Goal: Transaction & Acquisition: Purchase product/service

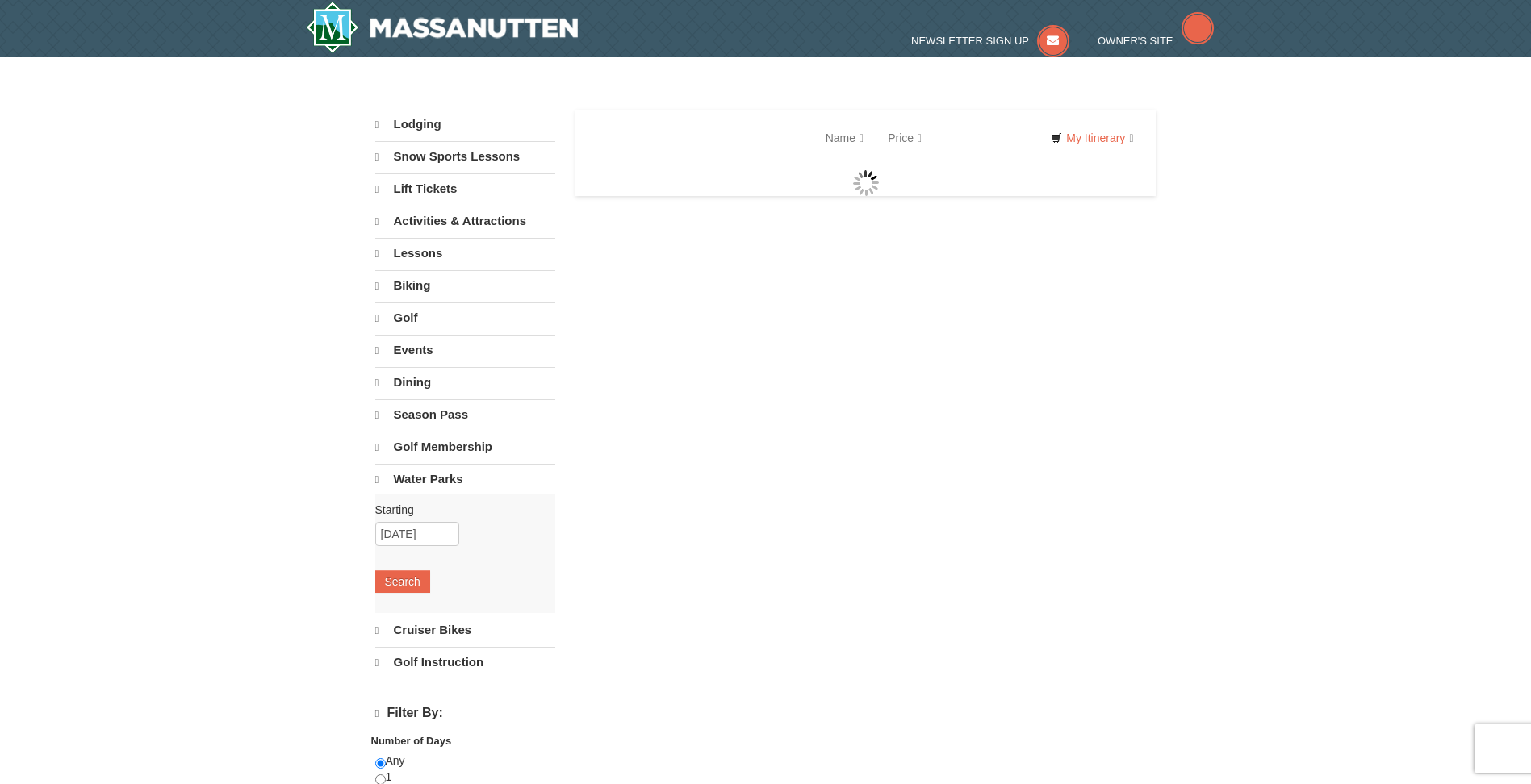
select select "10"
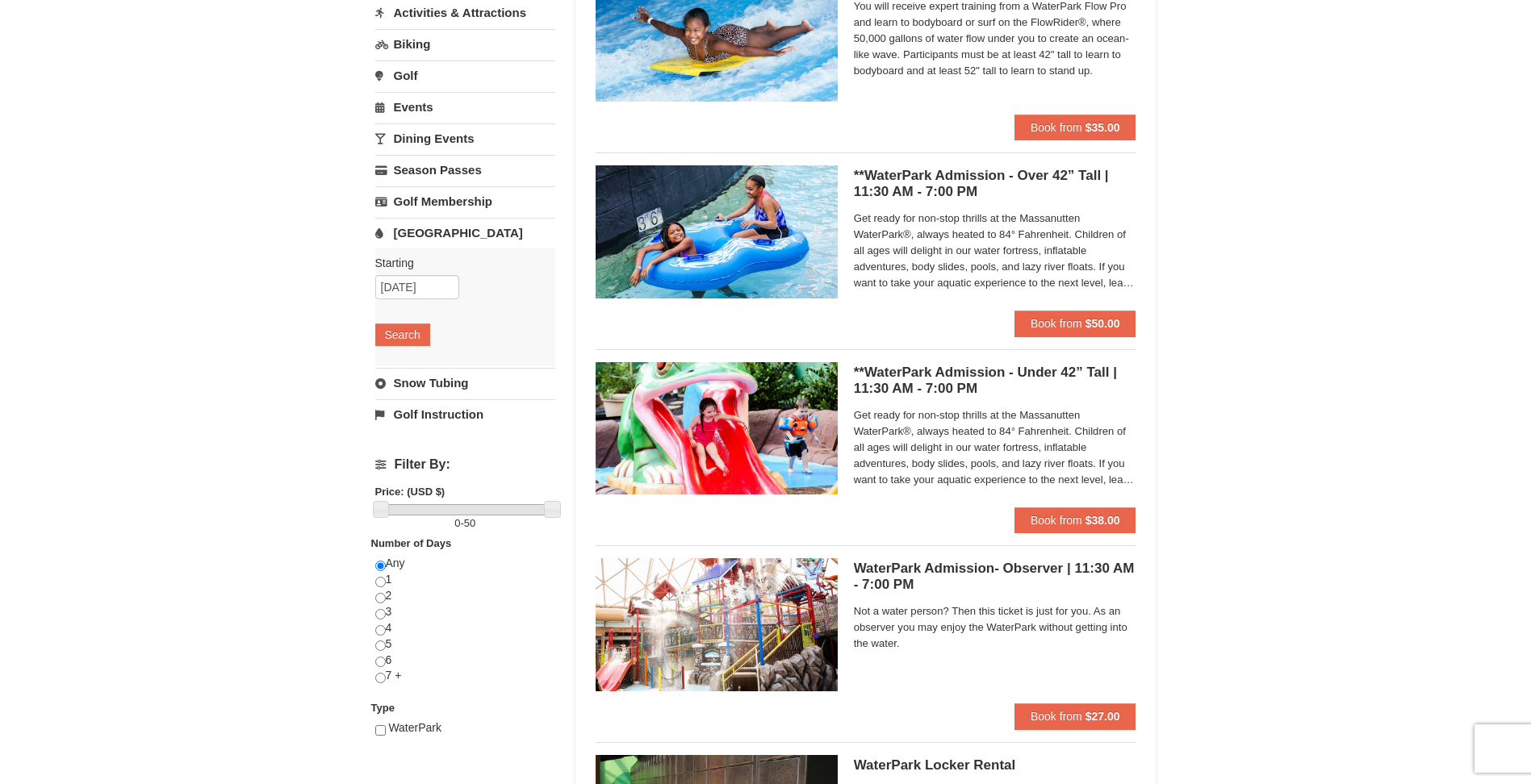
scroll to position [242, 0]
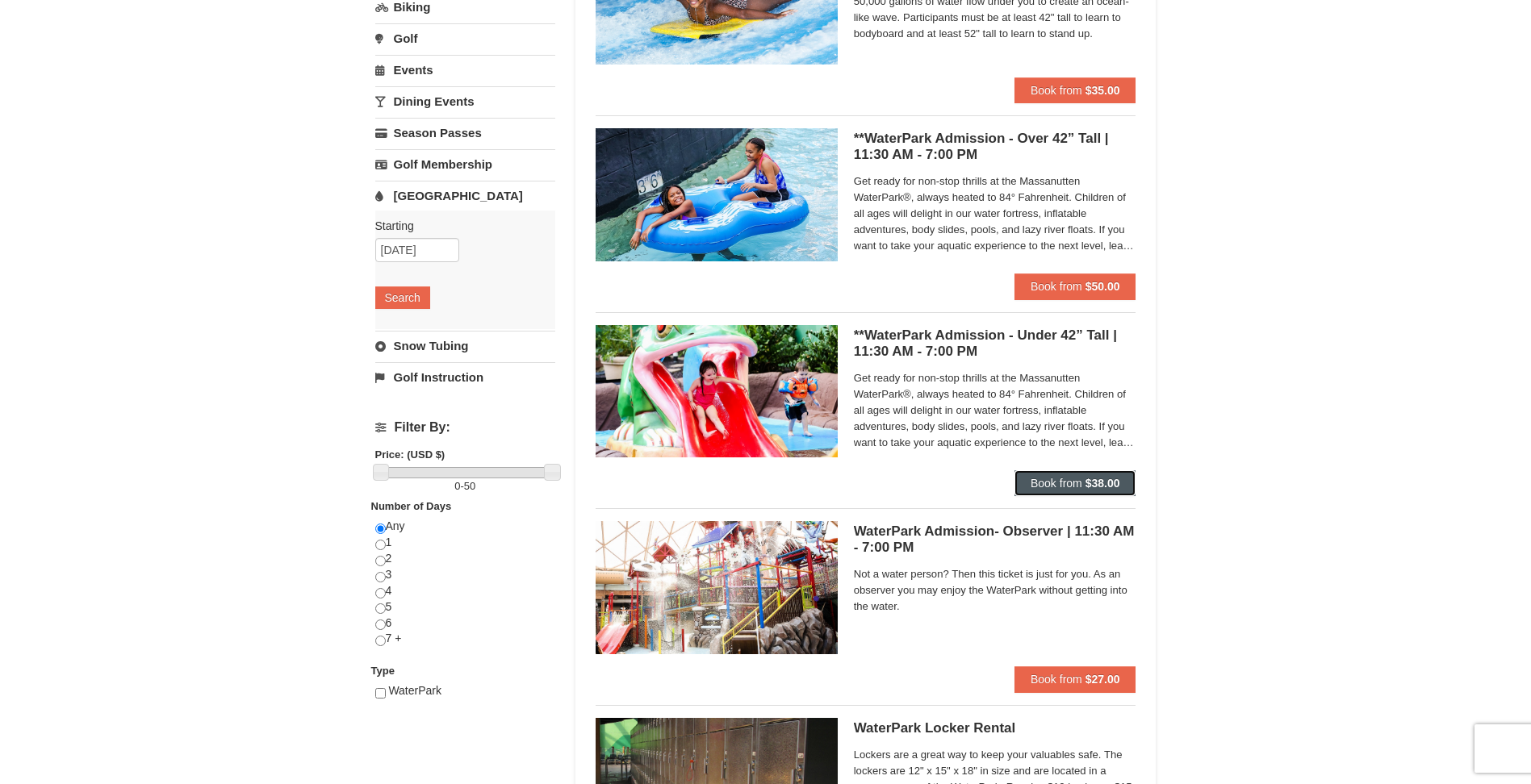
click at [1096, 482] on strong "$38.00" at bounding box center [1102, 483] width 34 height 13
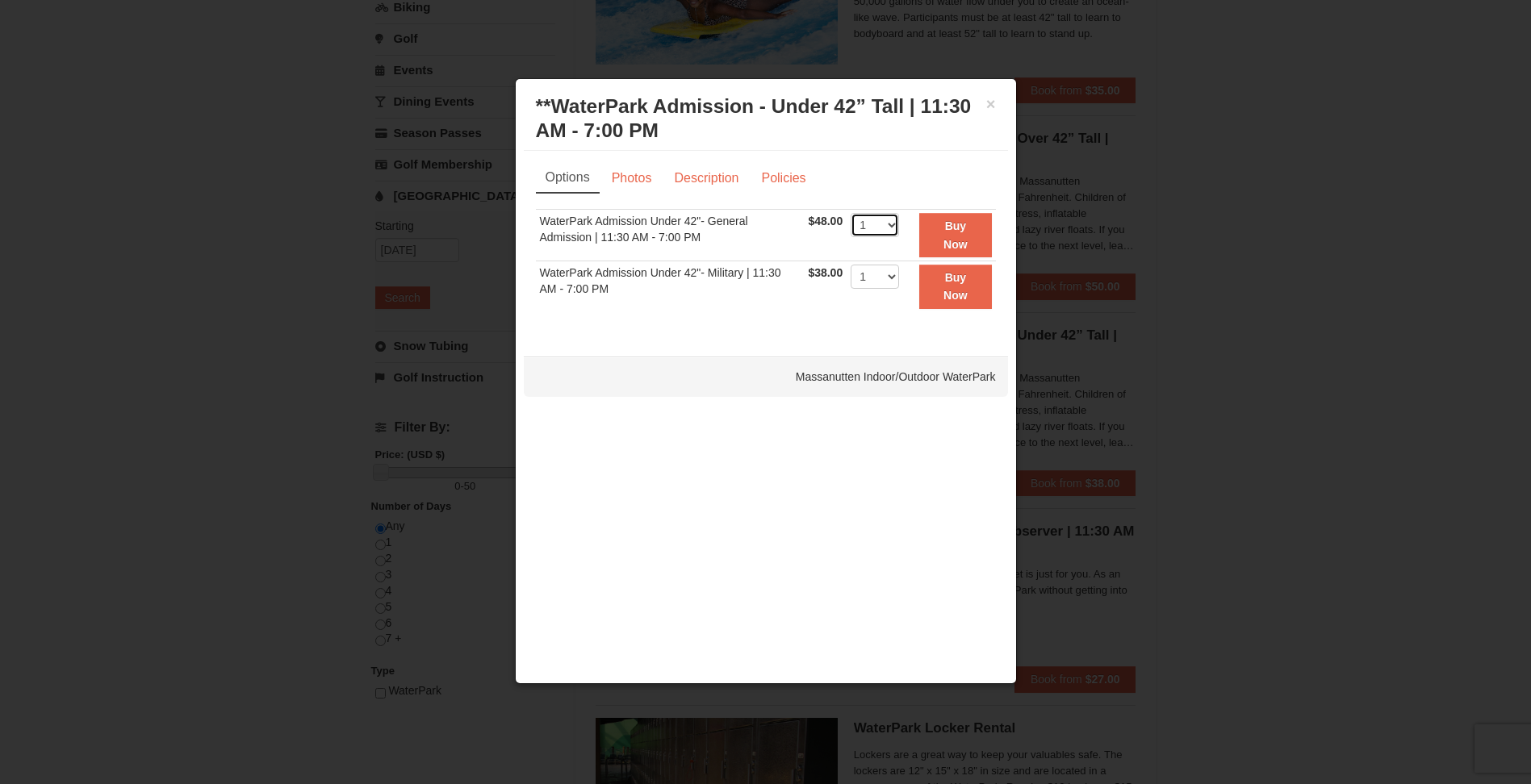
click at [893, 224] on select "1 2 3 4 5 6 7 8 9 10 11 12 13 14 15 16 17 18 19 20 21 22" at bounding box center [875, 225] width 48 height 24
click at [851, 213] on select "1 2 3 4 5 6 7 8 9 10 11 12 13 14 15 16 17 18 19 20 21 22" at bounding box center [875, 225] width 48 height 24
click at [994, 100] on button "×" at bounding box center [991, 103] width 9 height 16
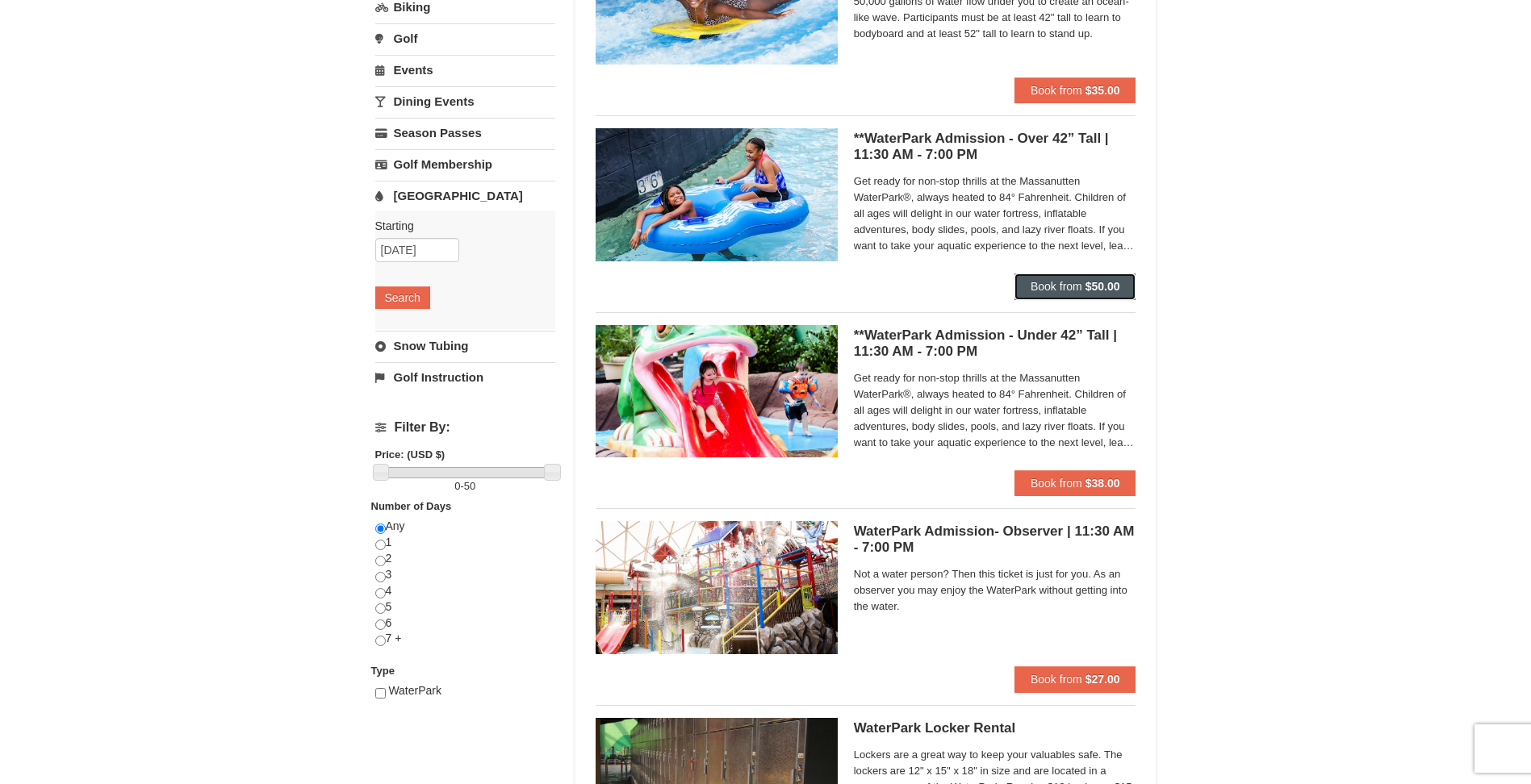
click at [1068, 282] on span "Book from" at bounding box center [1057, 287] width 52 height 13
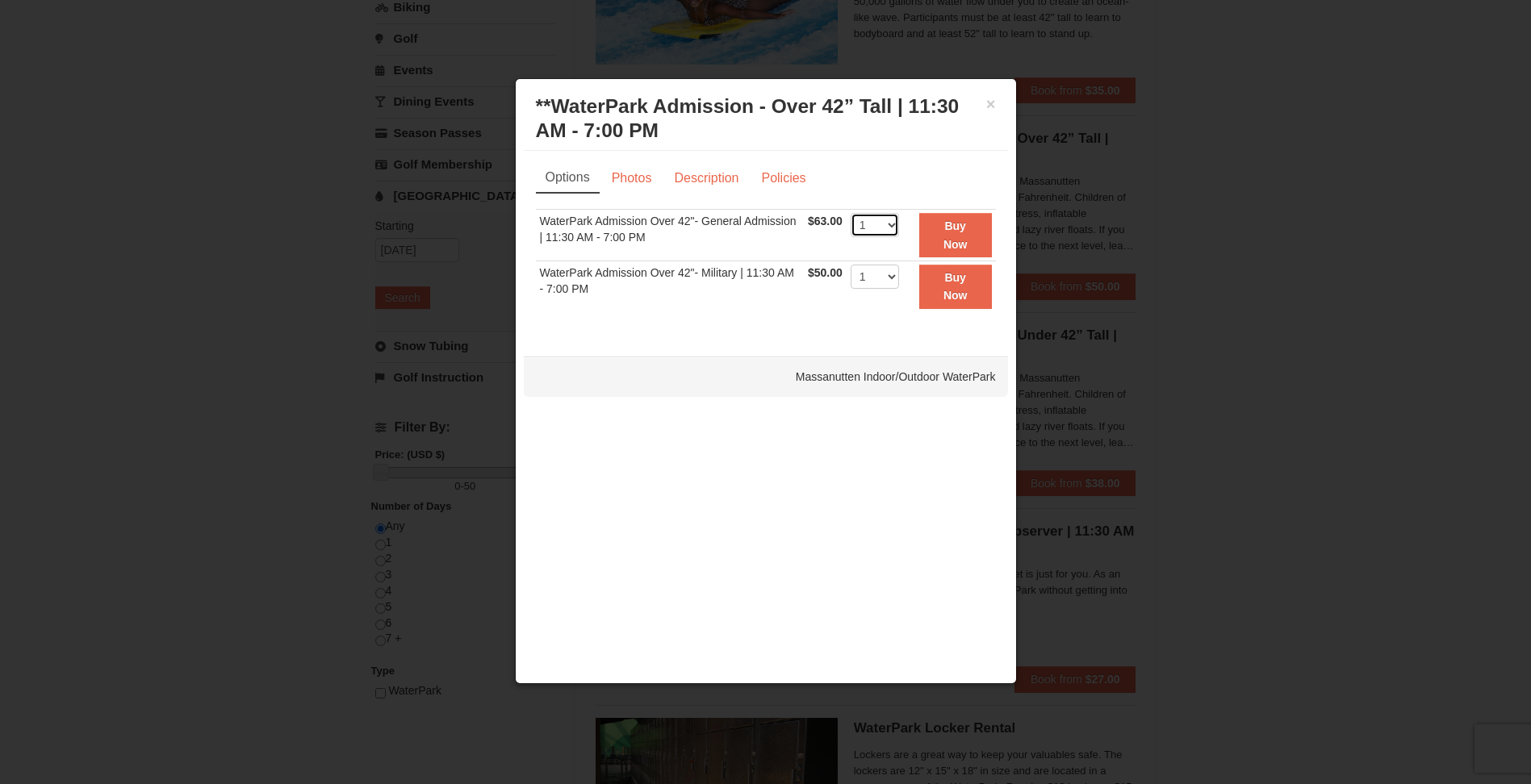
click at [891, 219] on select "1 2 3 4 5 6 7 8 9 10 11 12 13 14 15 16 17 18 19 20 21 22" at bounding box center [875, 225] width 48 height 24
select select "5"
click at [851, 213] on select "1 2 3 4 5 6 7 8 9 10 11 12 13 14 15 16 17 18 19 20 21 22" at bounding box center [875, 225] width 48 height 24
click at [937, 237] on button "Buy Now" at bounding box center [956, 236] width 72 height 45
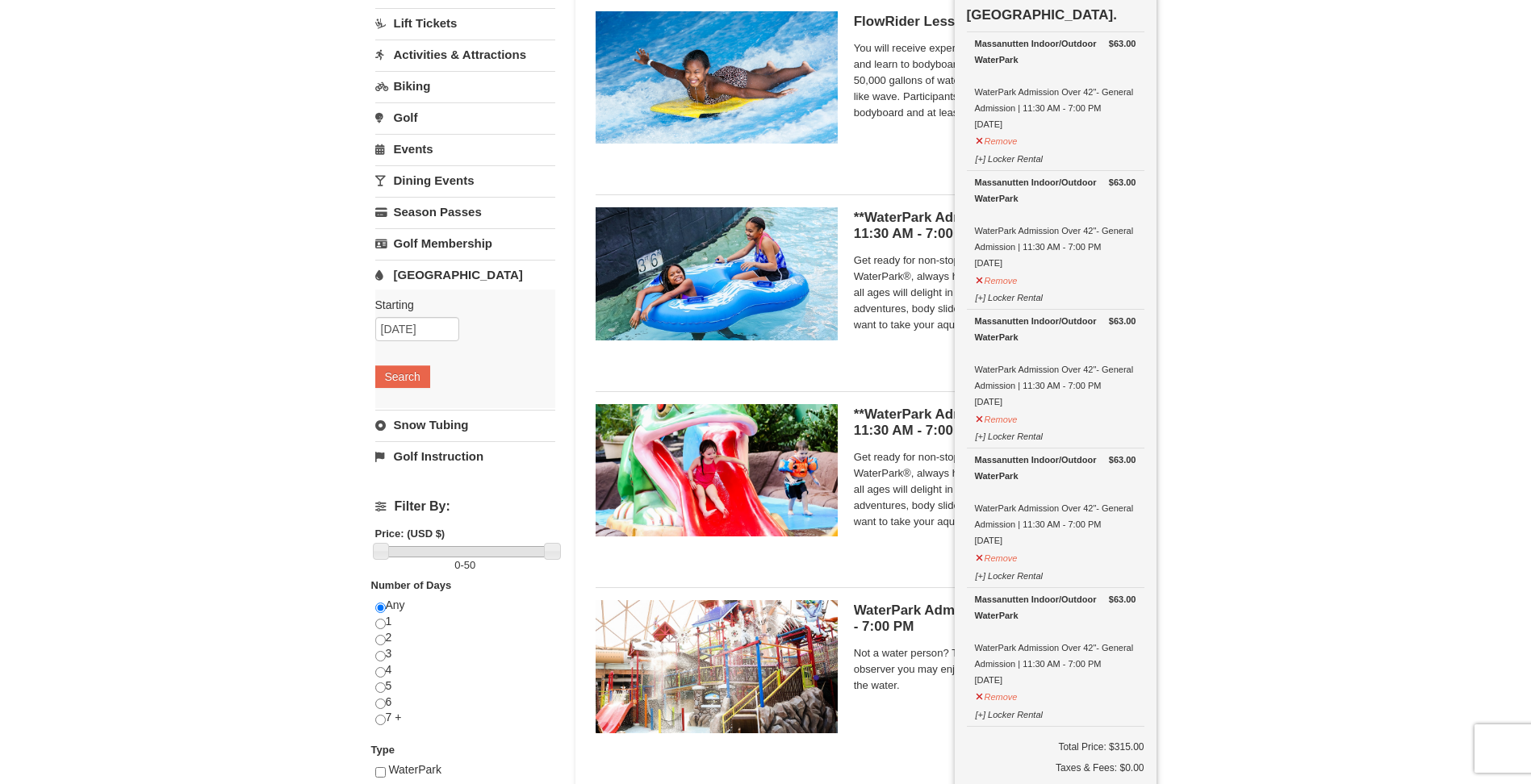
scroll to position [408, 0]
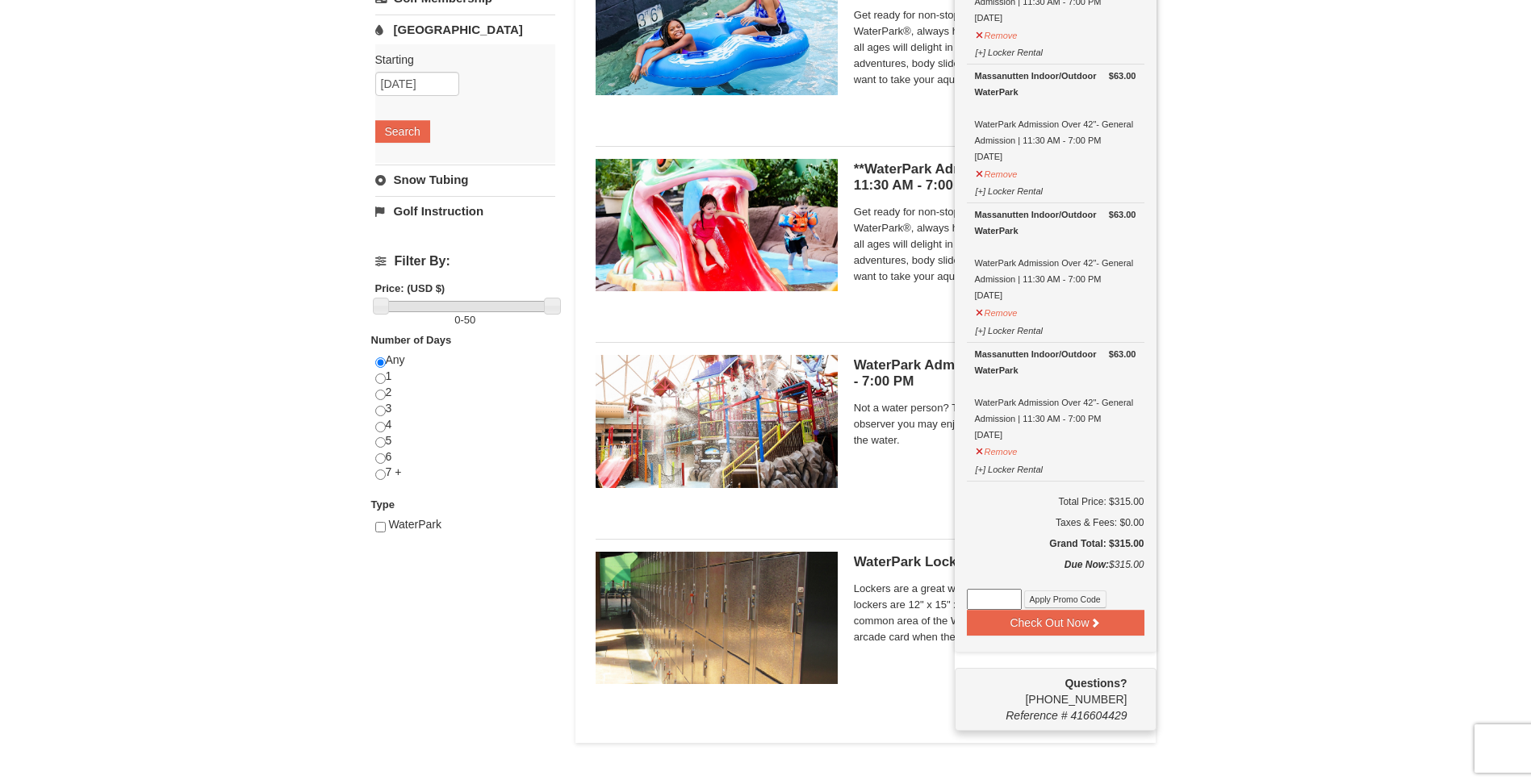
click at [1366, 103] on div "× Categories List Filter My Itinerary (5) Check Out Now [GEOGRAPHIC_DATA]. $63.…" at bounding box center [766, 213] width 1531 height 1131
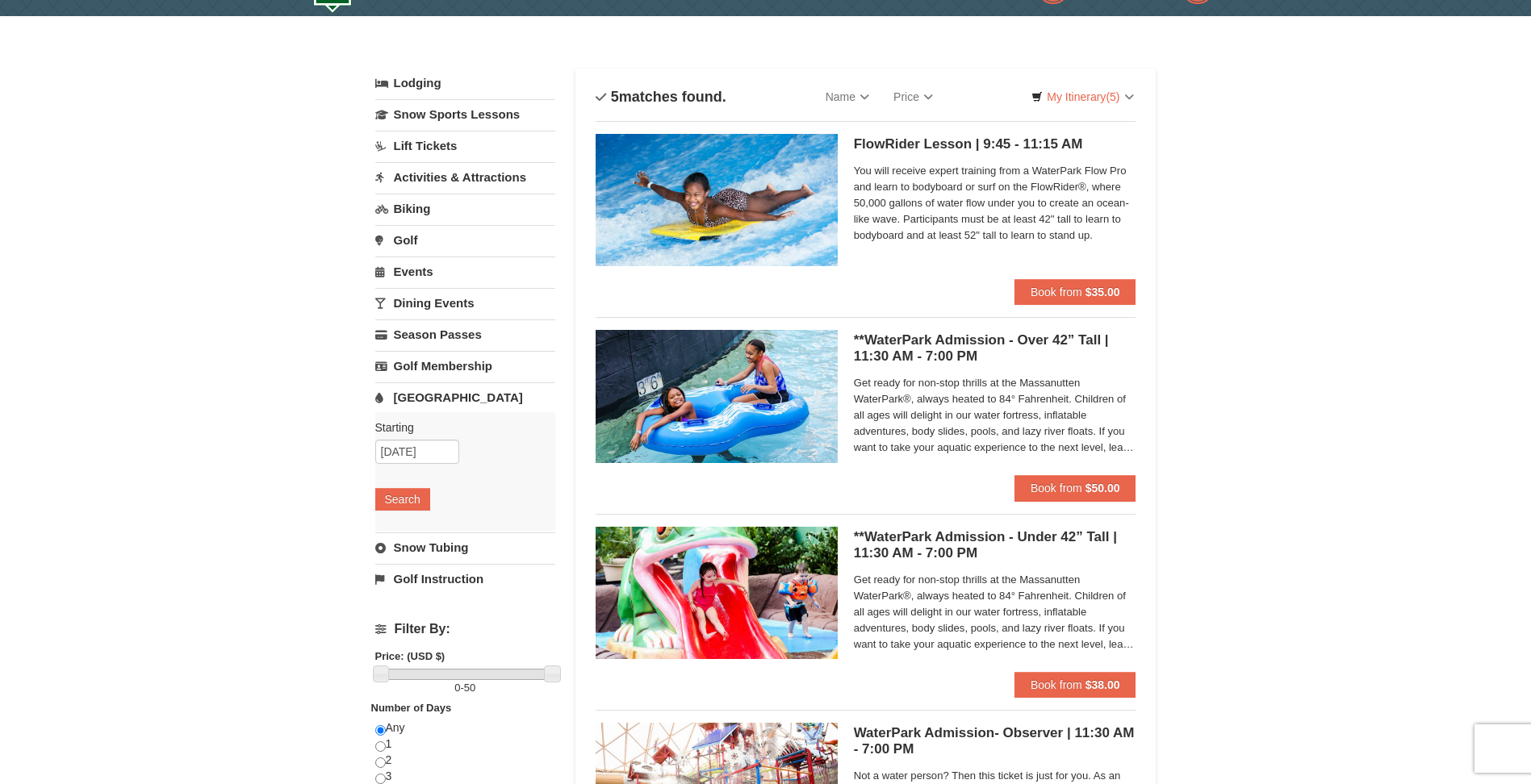
scroll to position [0, 0]
